Goal: Information Seeking & Learning: Learn about a topic

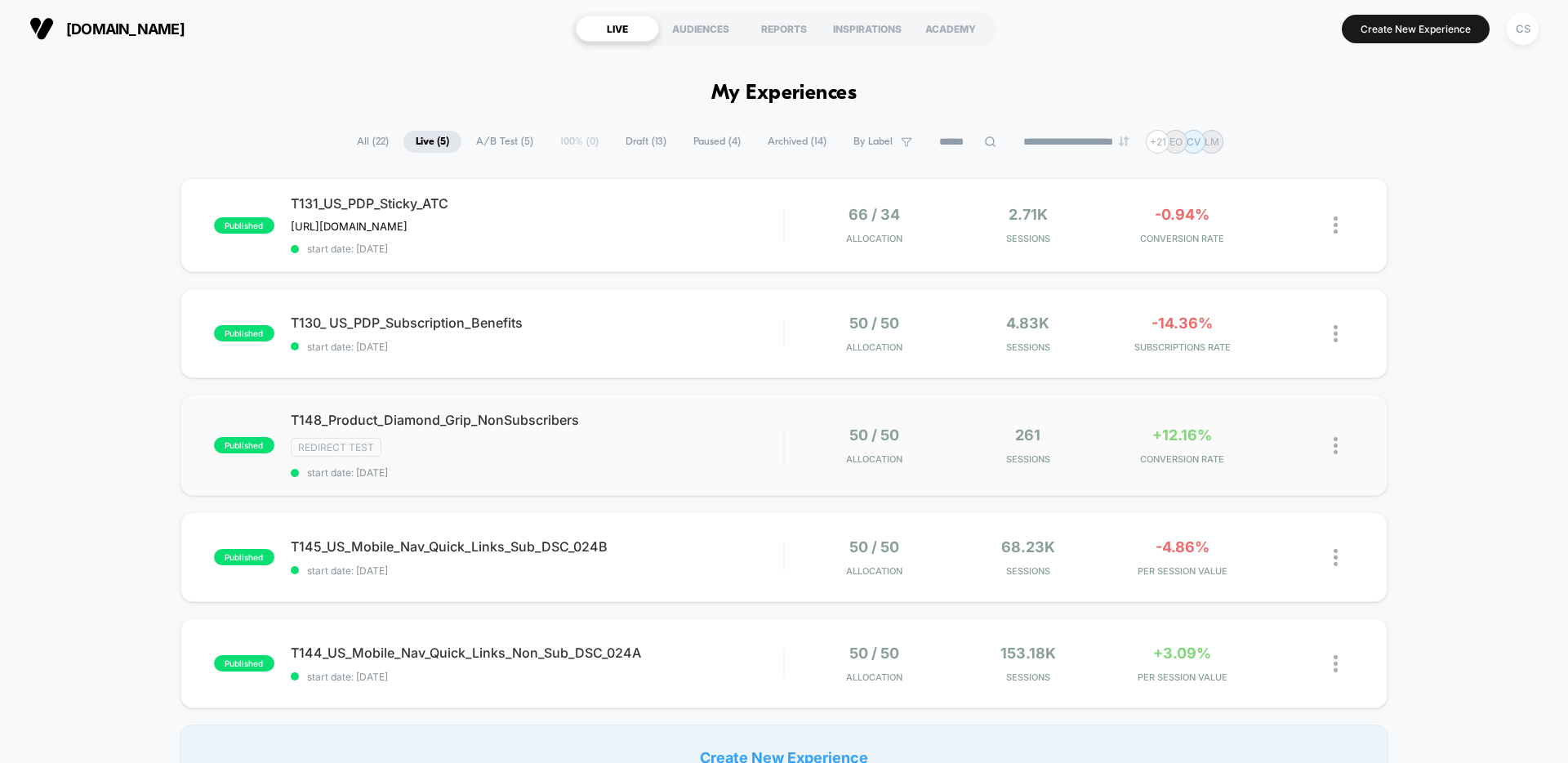
scroll to position [9, 0]
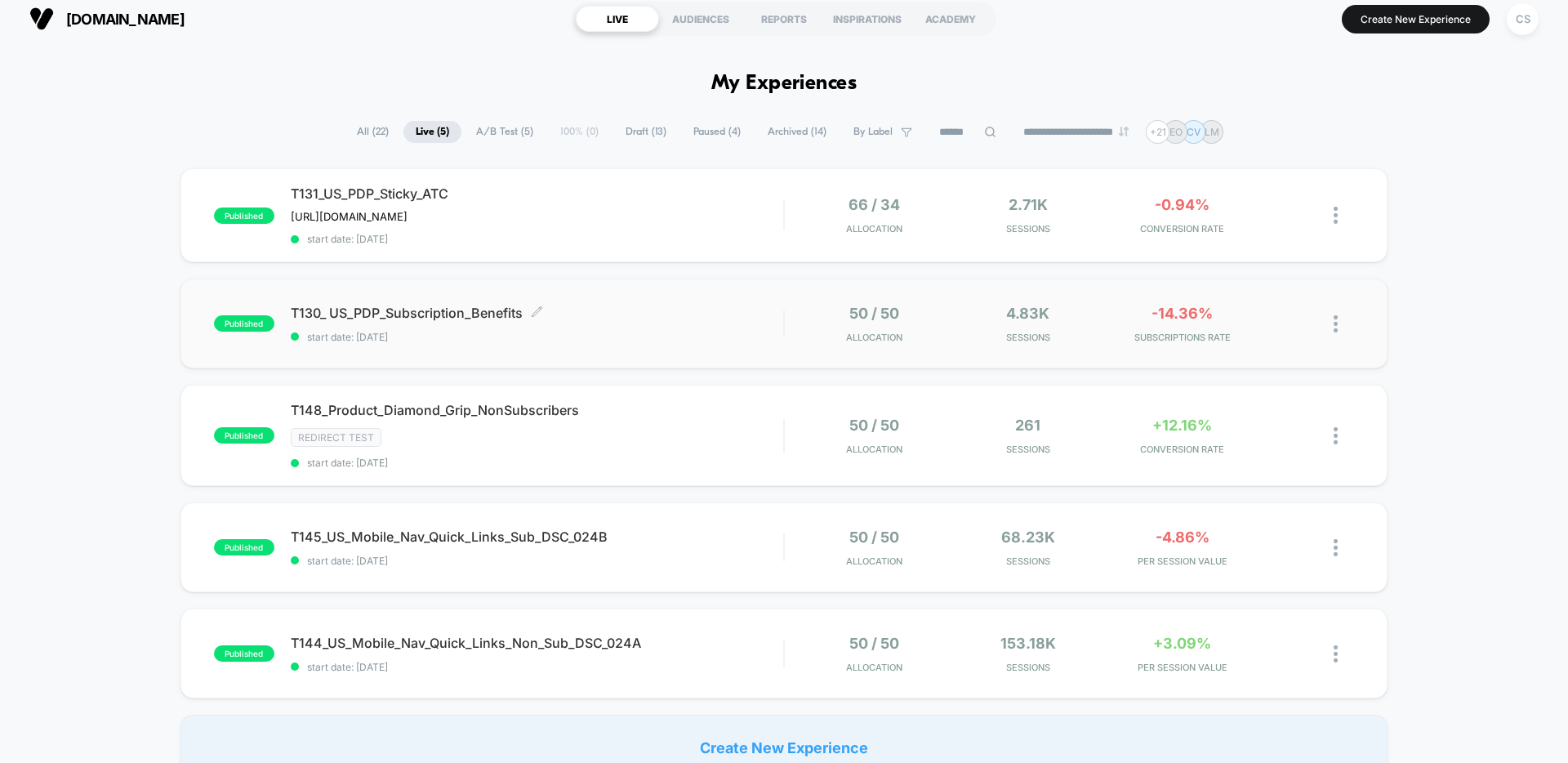
click at [678, 326] on div "T130_ US_PDP_Subscription_Benefits Click to edit experience details Click to ed…" at bounding box center [536, 324] width 493 height 39
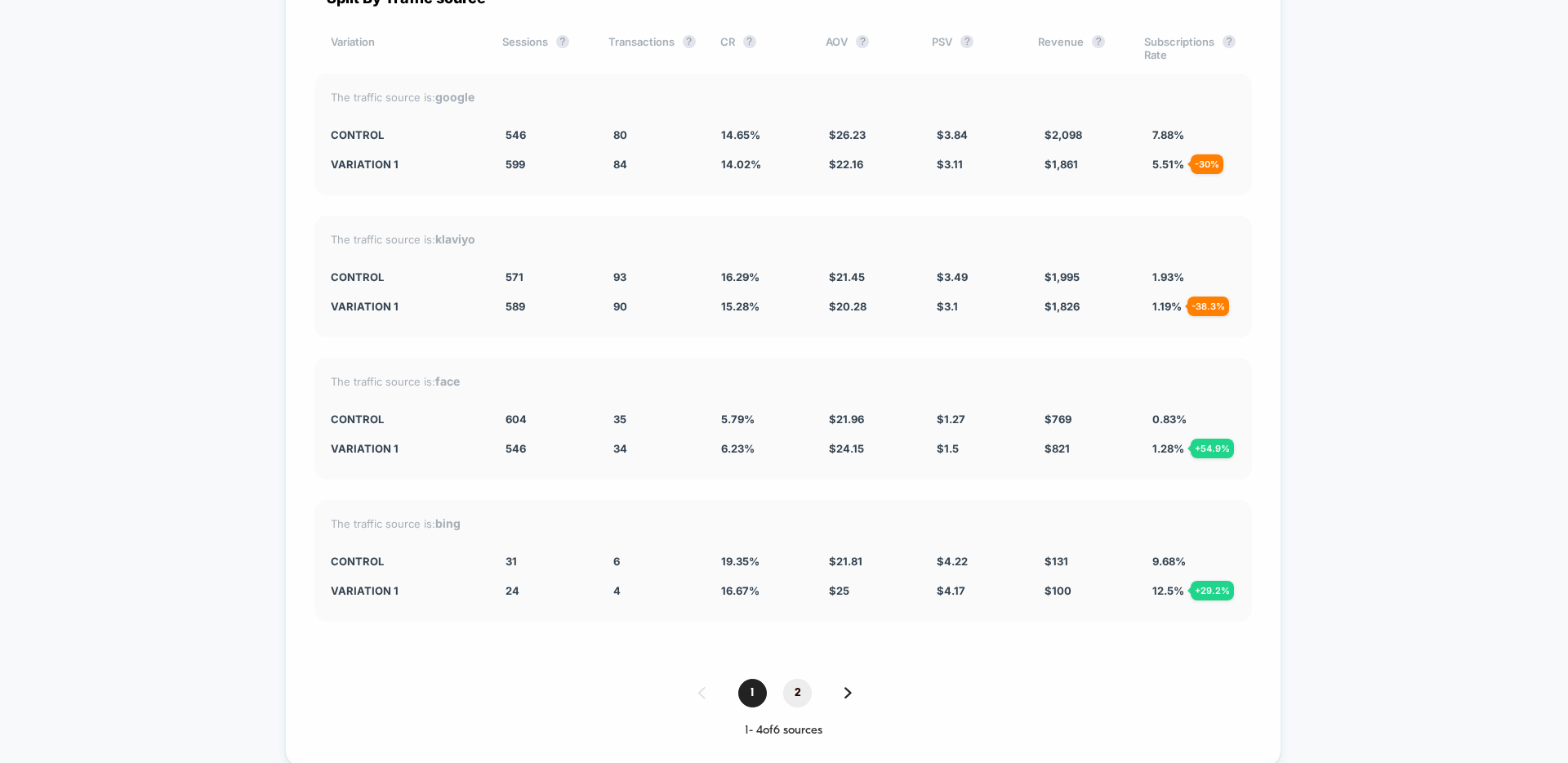
scroll to position [5800, 0]
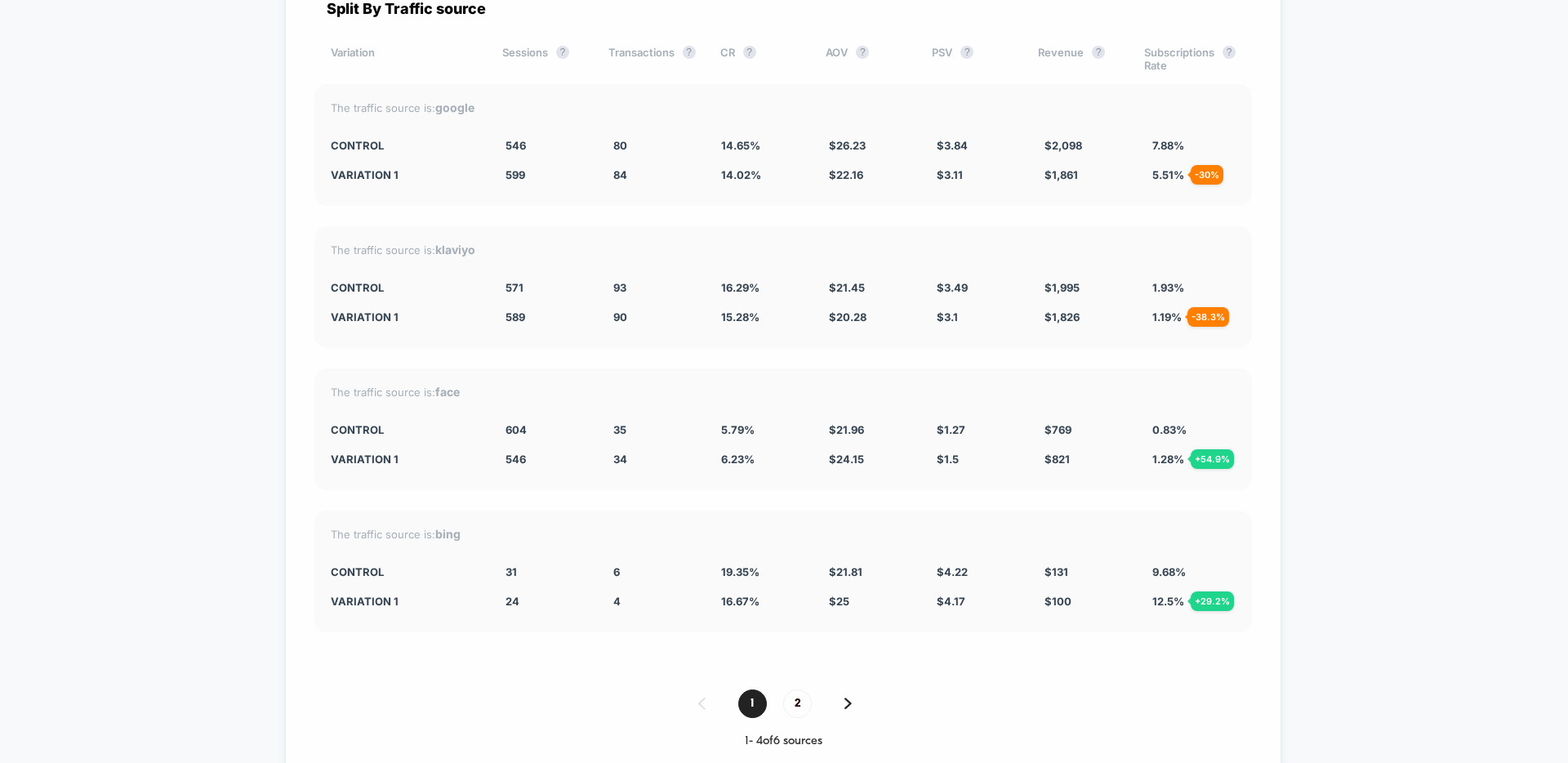
click at [848, 698] on img at bounding box center [848, 703] width 8 height 11
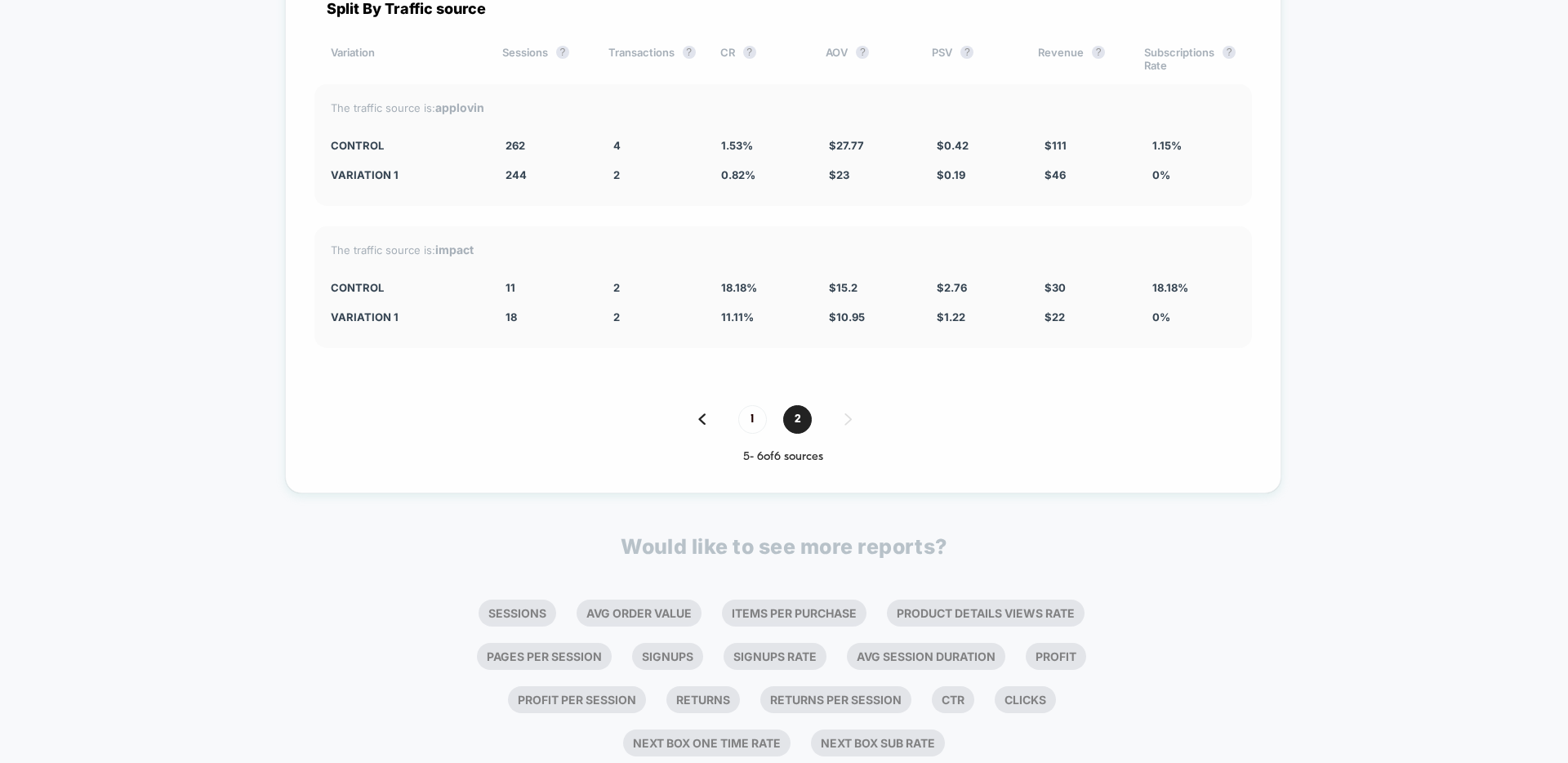
click at [700, 418] on img at bounding box center [702, 418] width 8 height 11
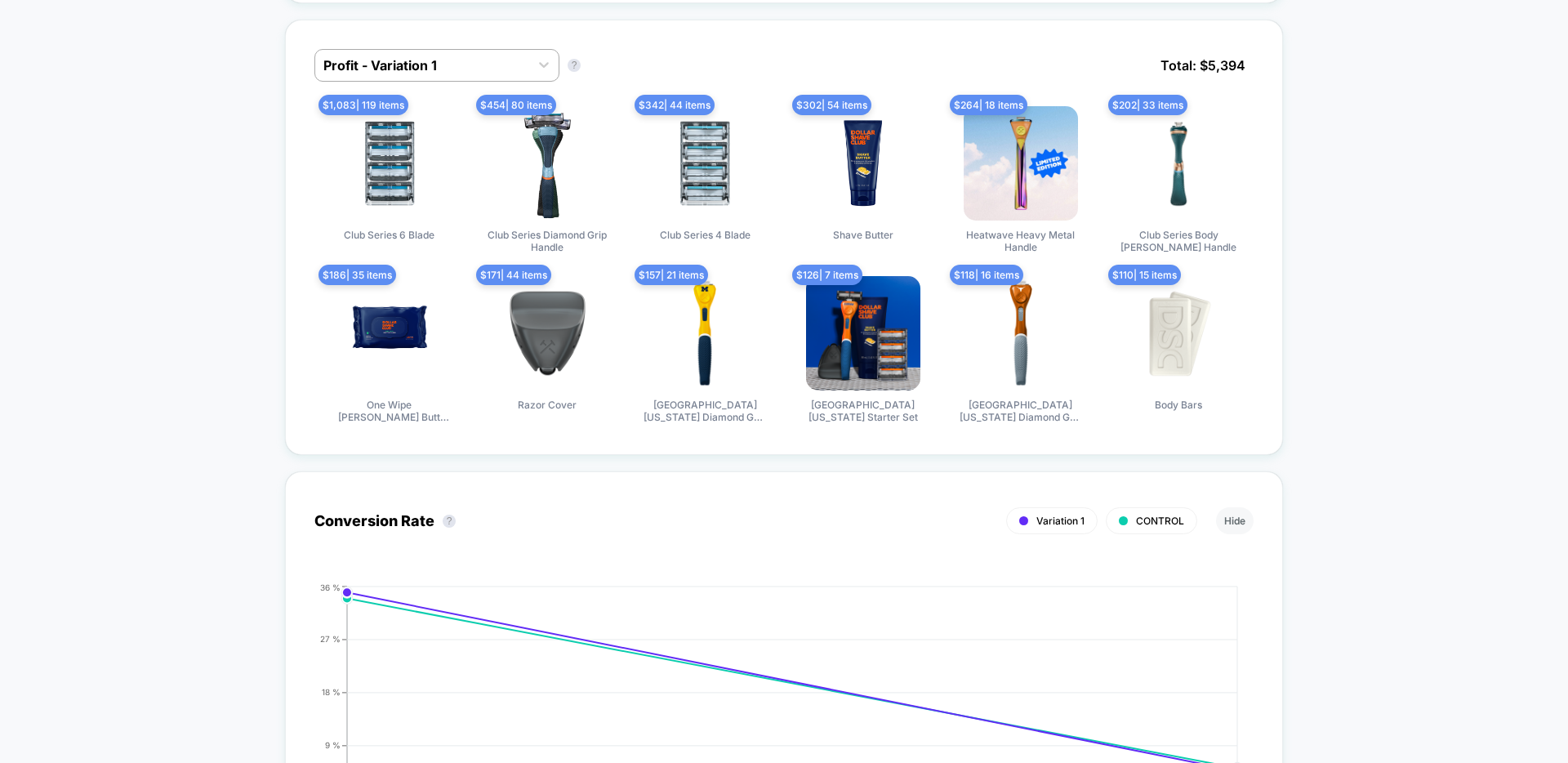
scroll to position [0, 0]
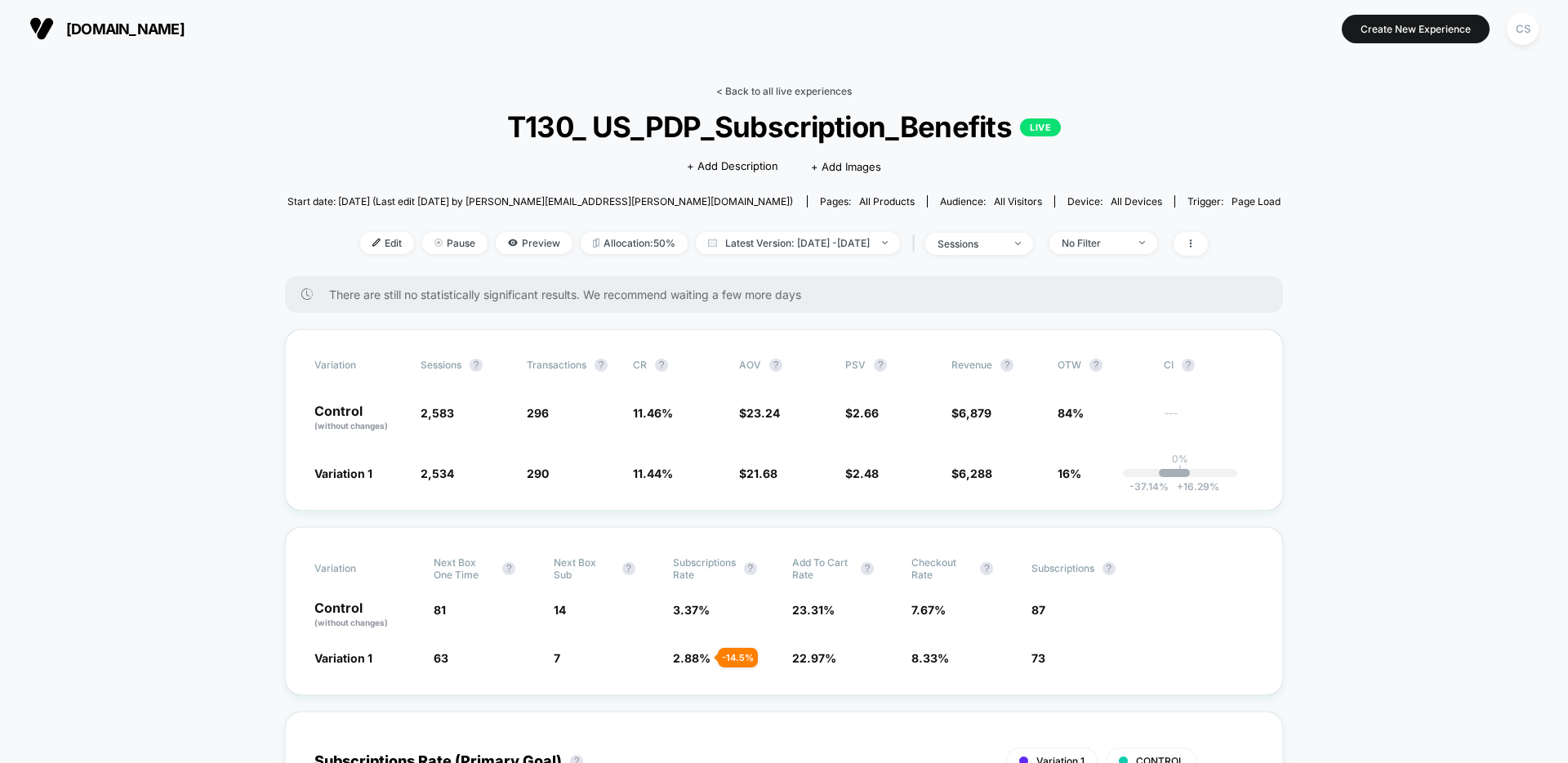
click at [790, 89] on link "< Back to all live experiences" at bounding box center [784, 91] width 135 height 12
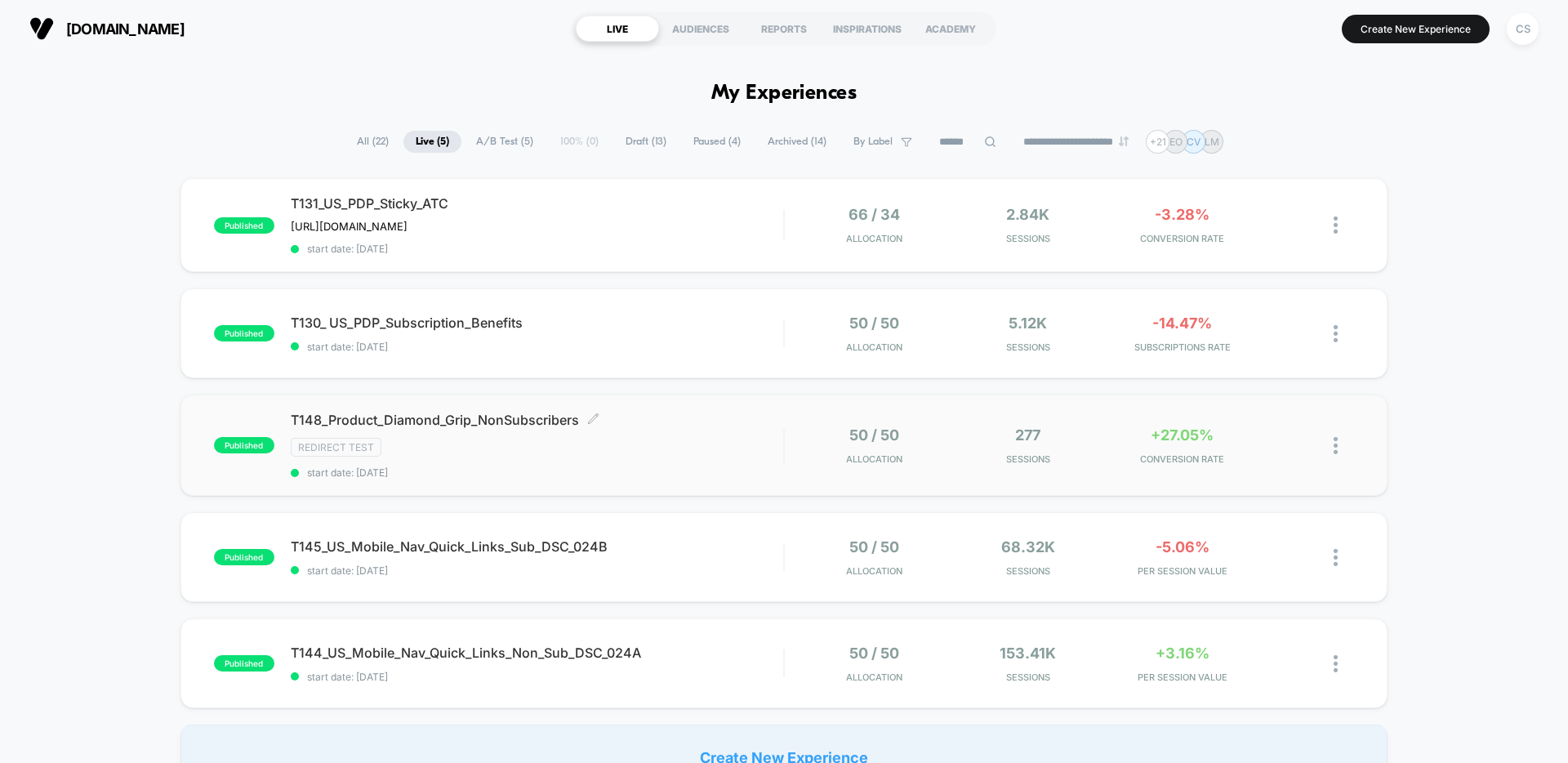
click at [454, 415] on span "T148_Product_Diamond_Grip_NonSubscribers Click to edit experience details" at bounding box center [536, 419] width 493 height 16
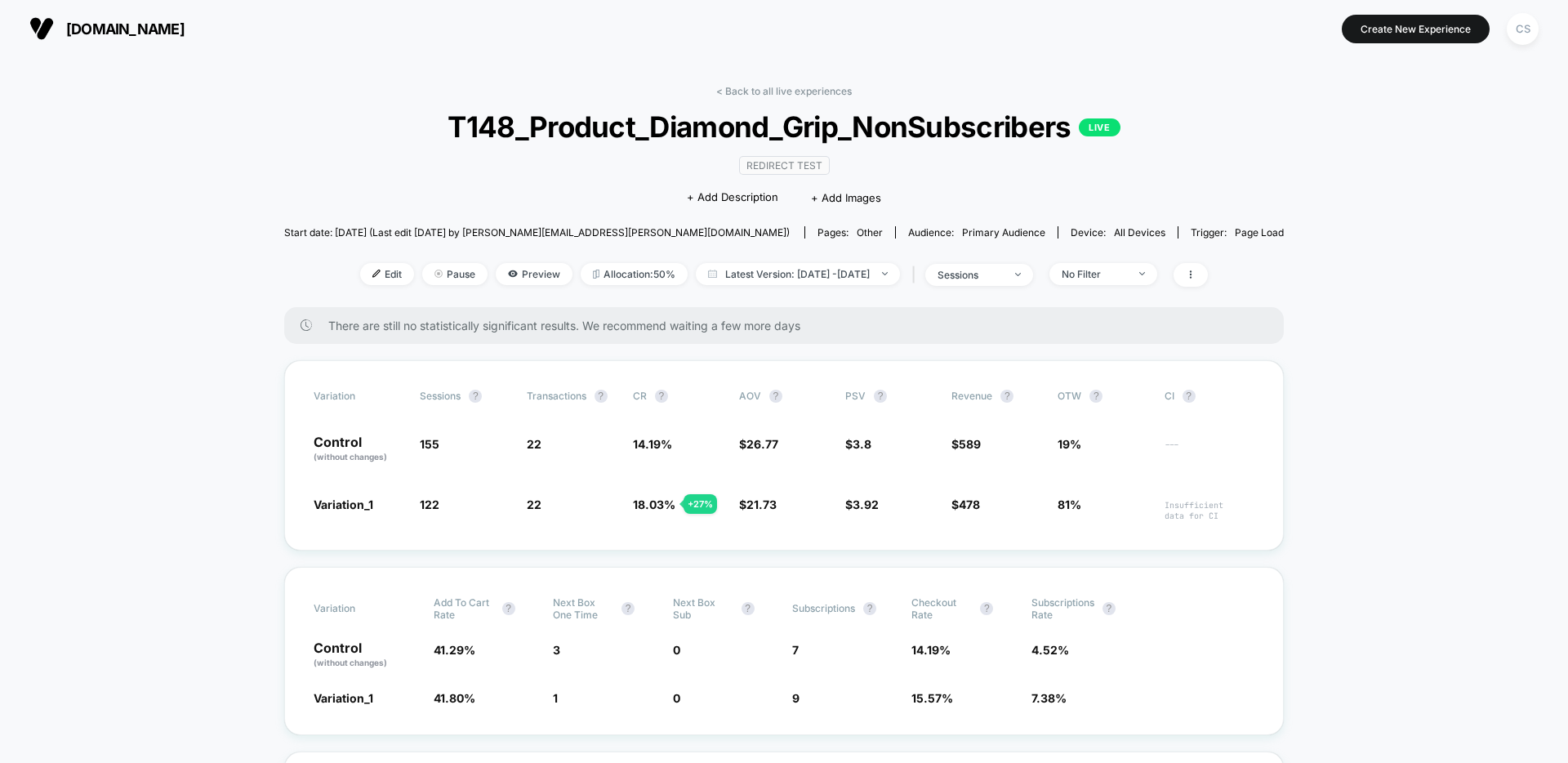
scroll to position [33, 0]
